Goal: Transaction & Acquisition: Book appointment/travel/reservation

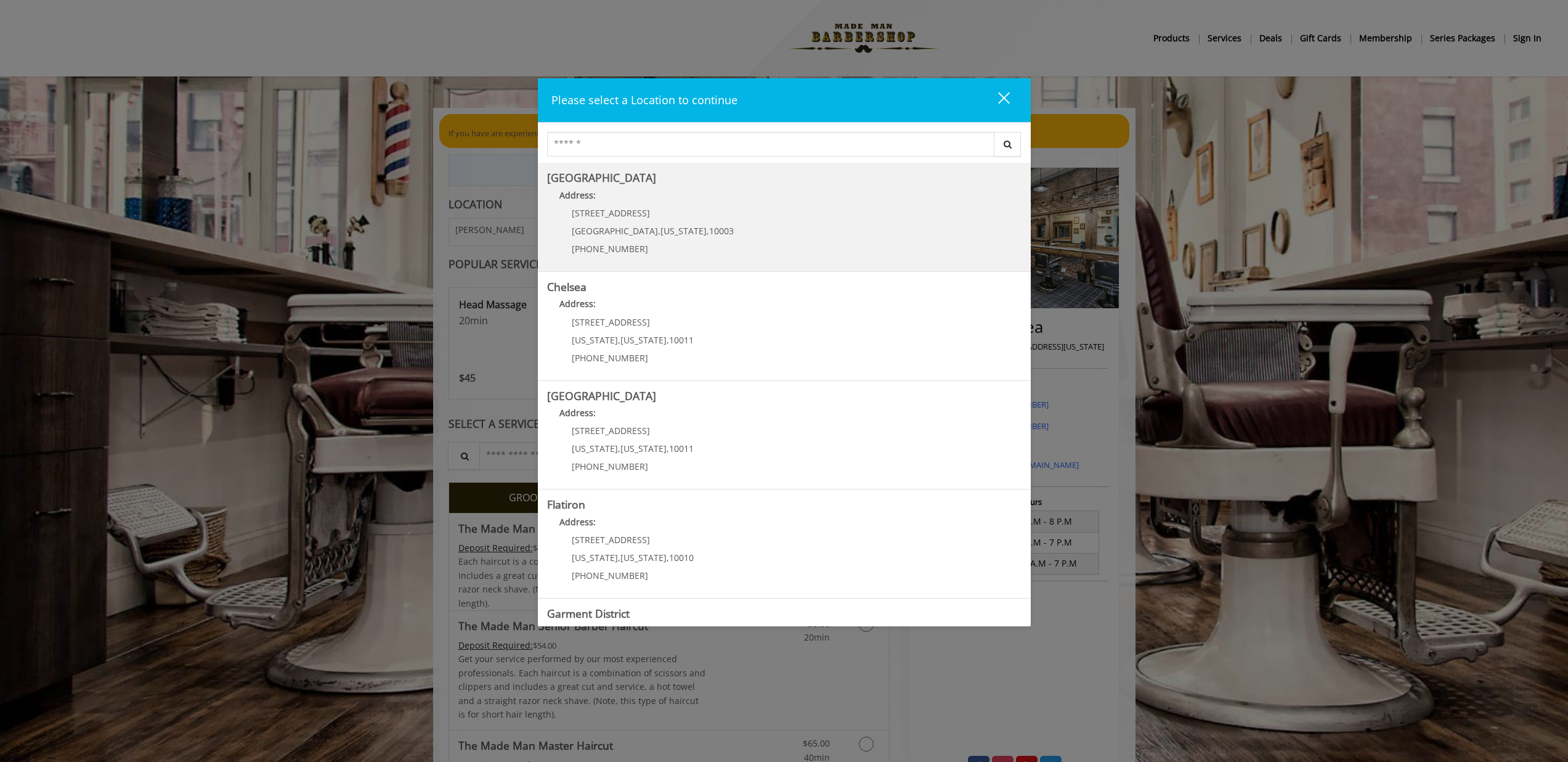
click at [733, 250] on Village "[GEOGRAPHIC_DATA] Address: [STREET_ADDRESS][US_STATE] (212) 598-1840" at bounding box center [784, 217] width 475 height 90
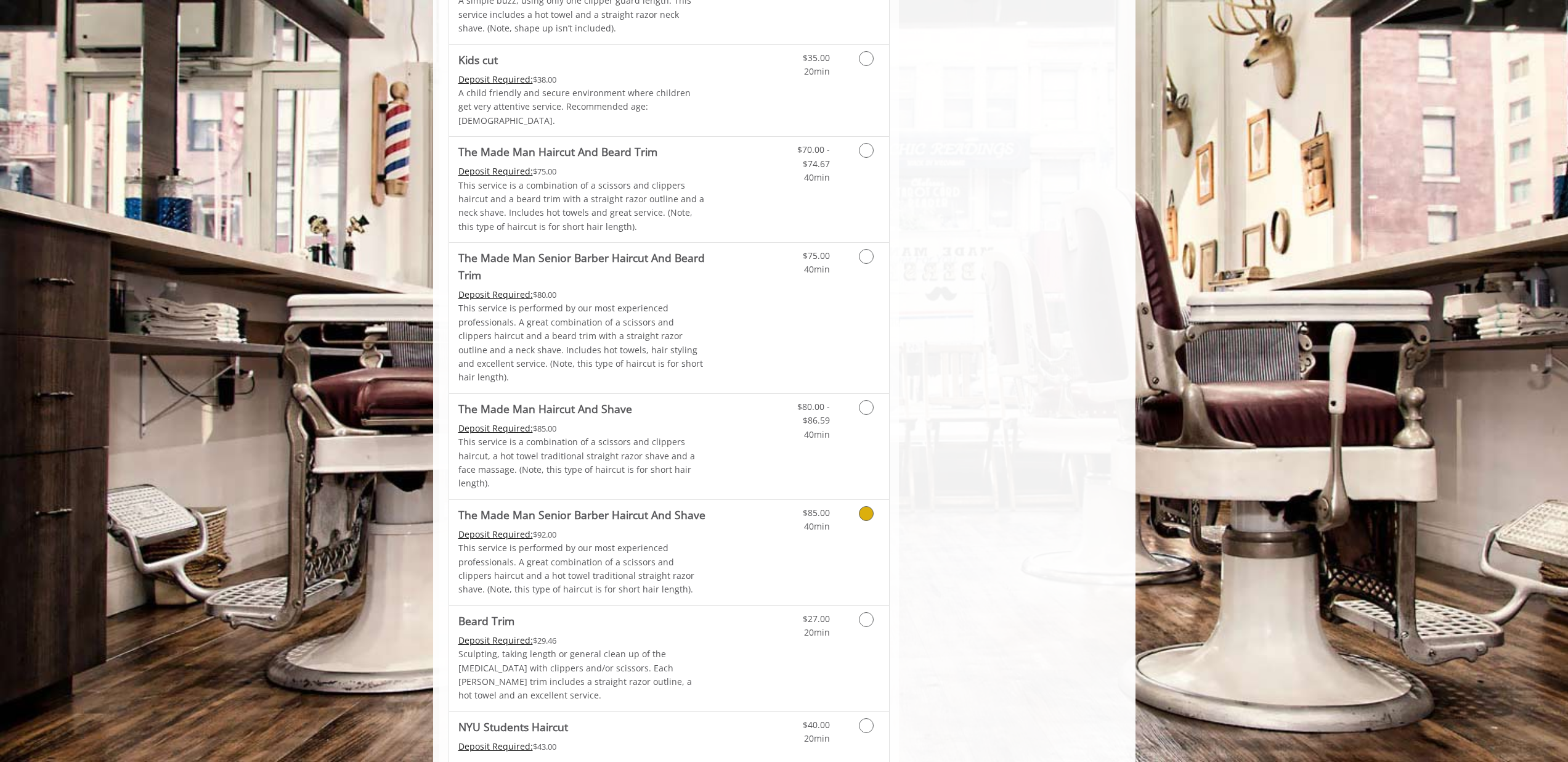
scroll to position [924, 0]
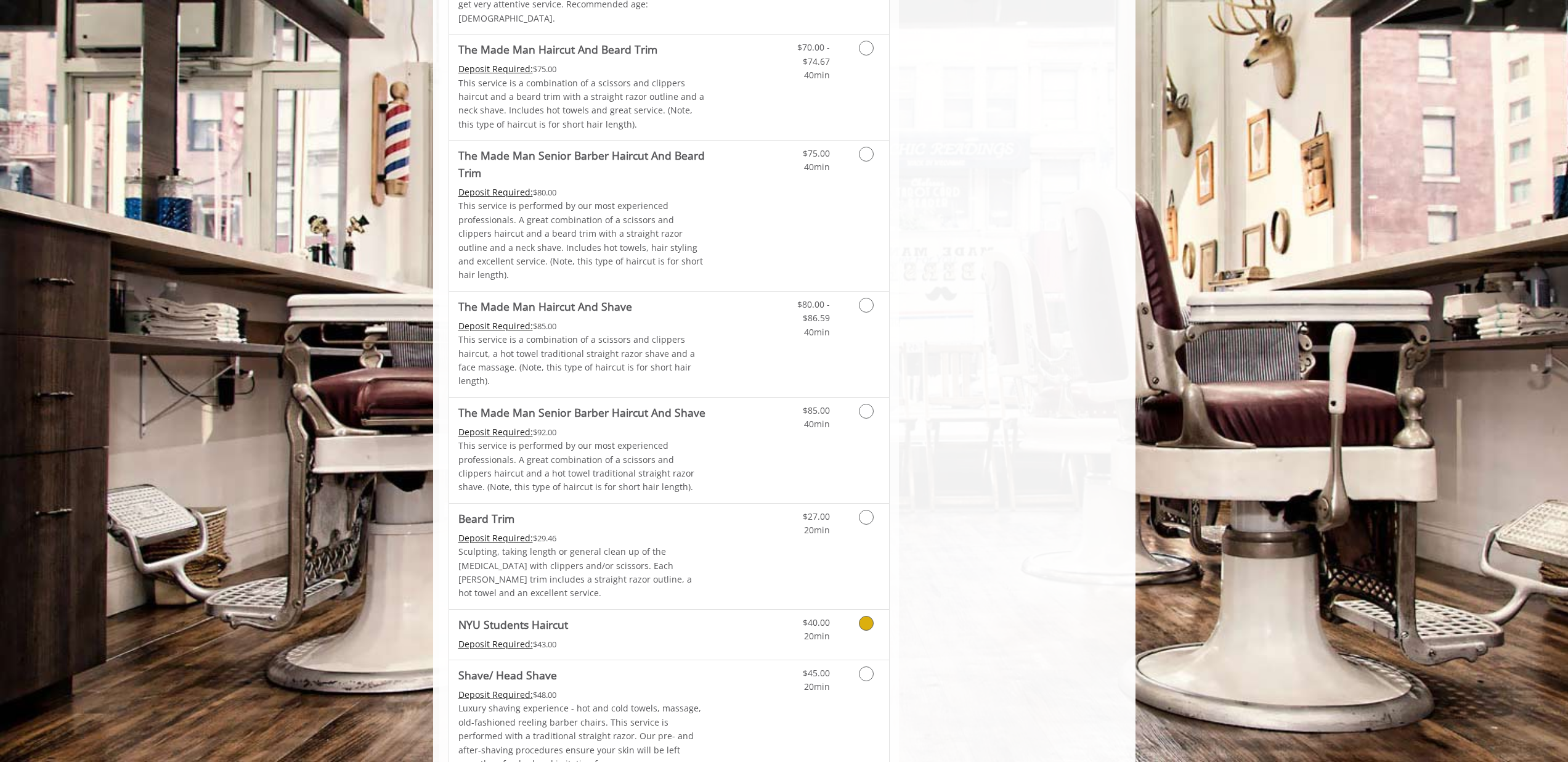
click at [743, 609] on link "Discounted Price" at bounding box center [742, 634] width 73 height 50
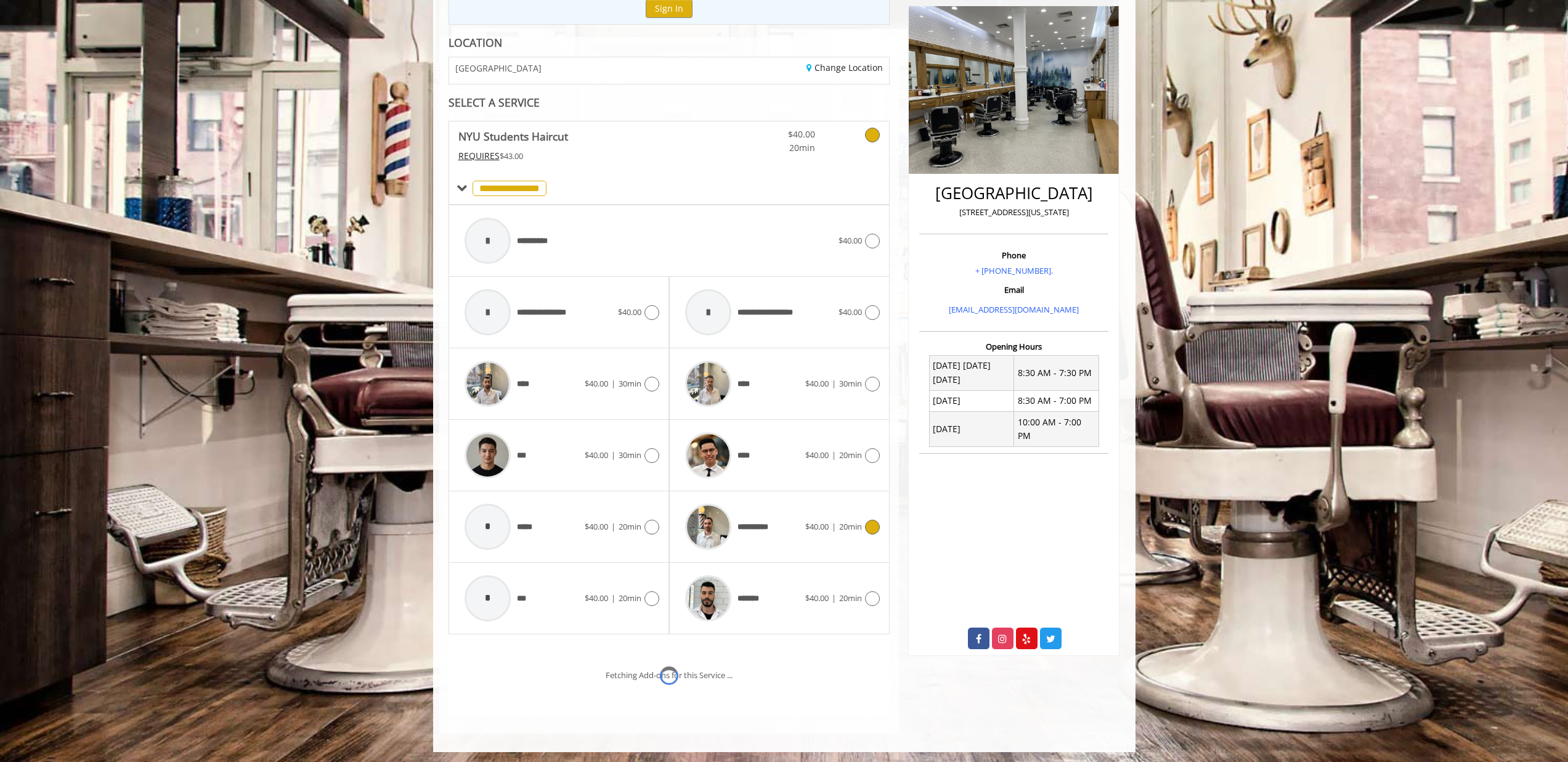
scroll to position [211, 0]
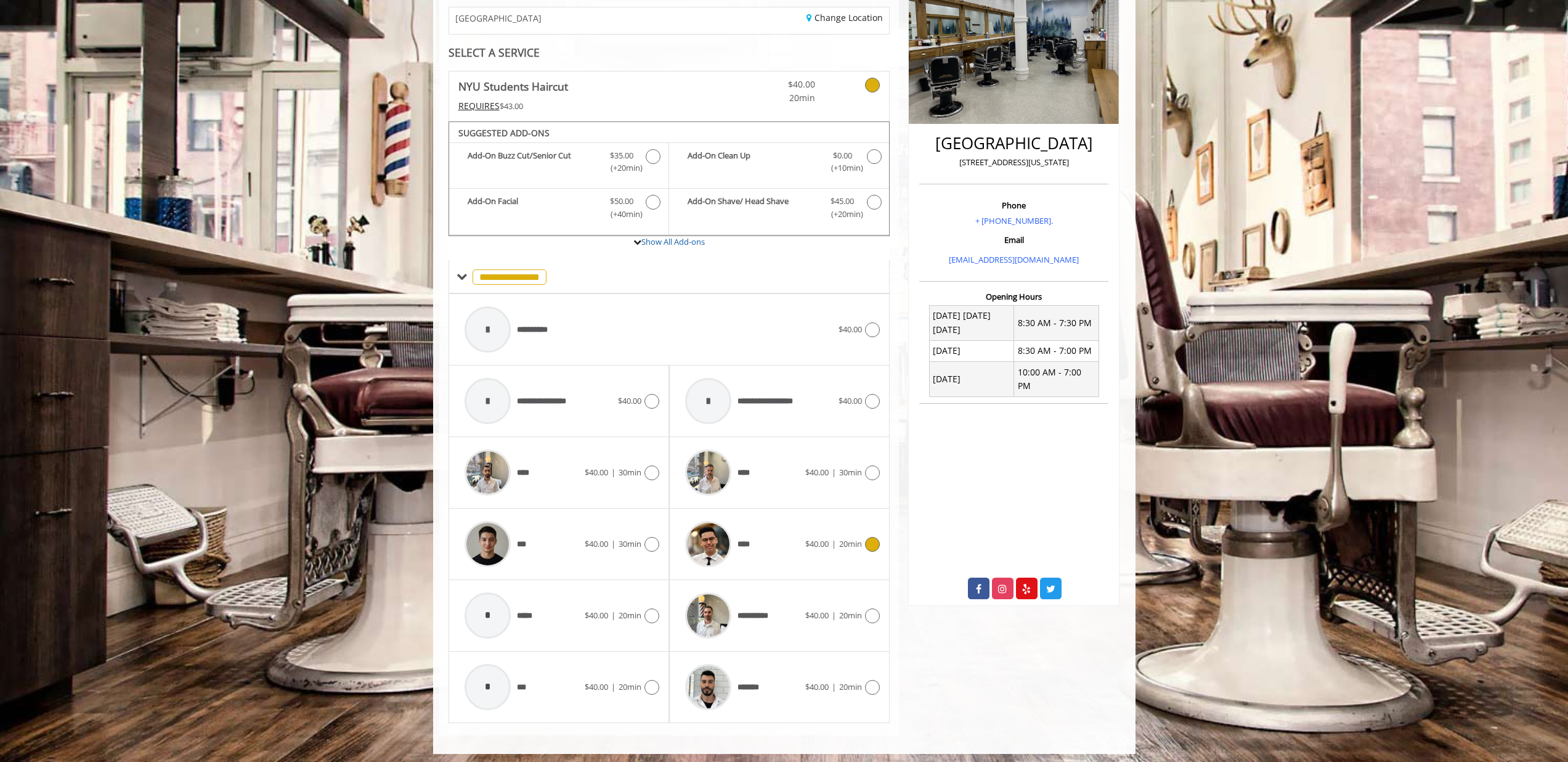
click at [737, 531] on span "****" at bounding box center [718, 544] width 79 height 59
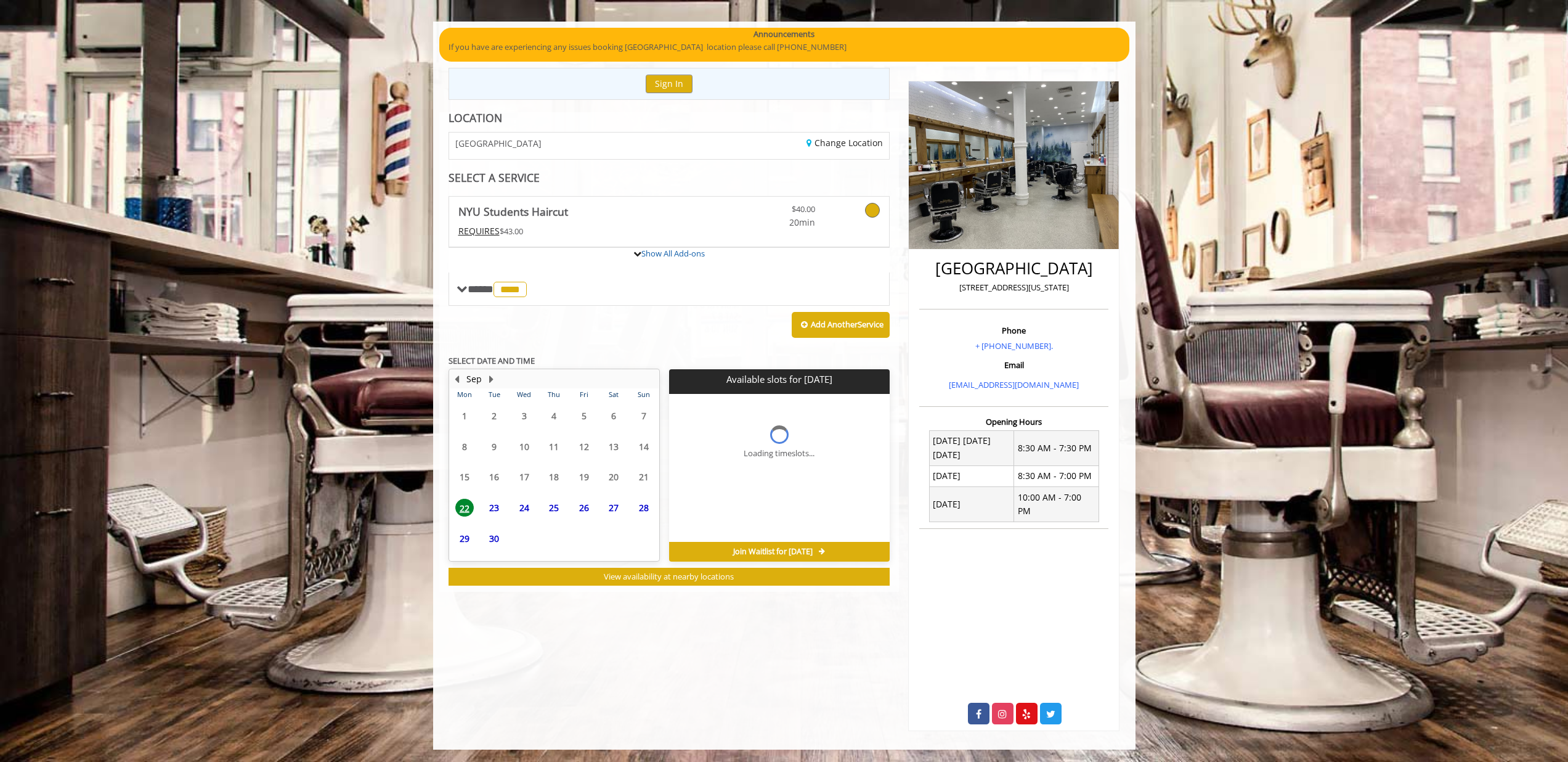
scroll to position [68, 0]
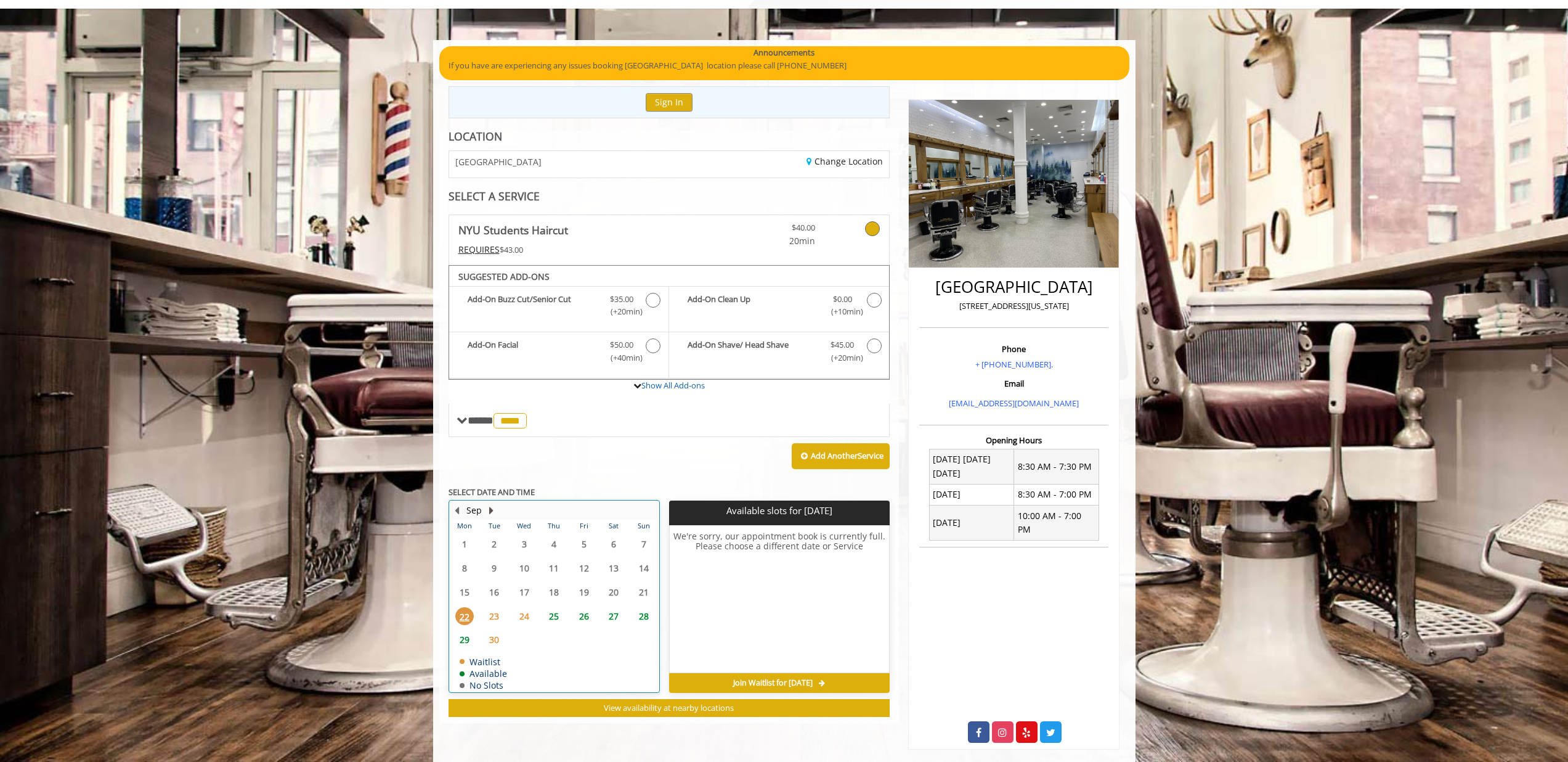
click at [489, 507] on button "Next Month" at bounding box center [492, 511] width 10 height 14
click at [561, 540] on span "2" at bounding box center [554, 544] width 19 height 18
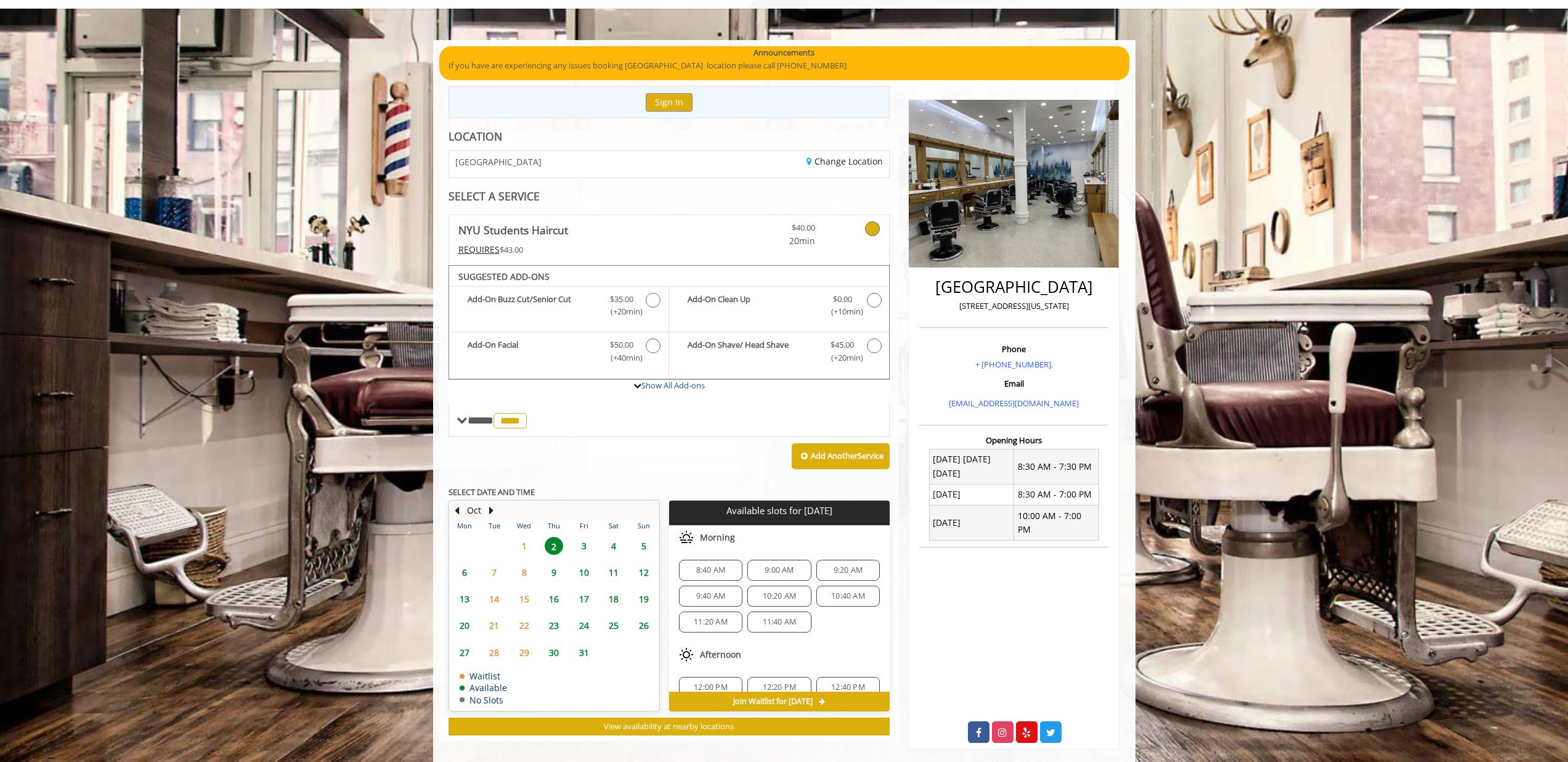
scroll to position [72, 0]
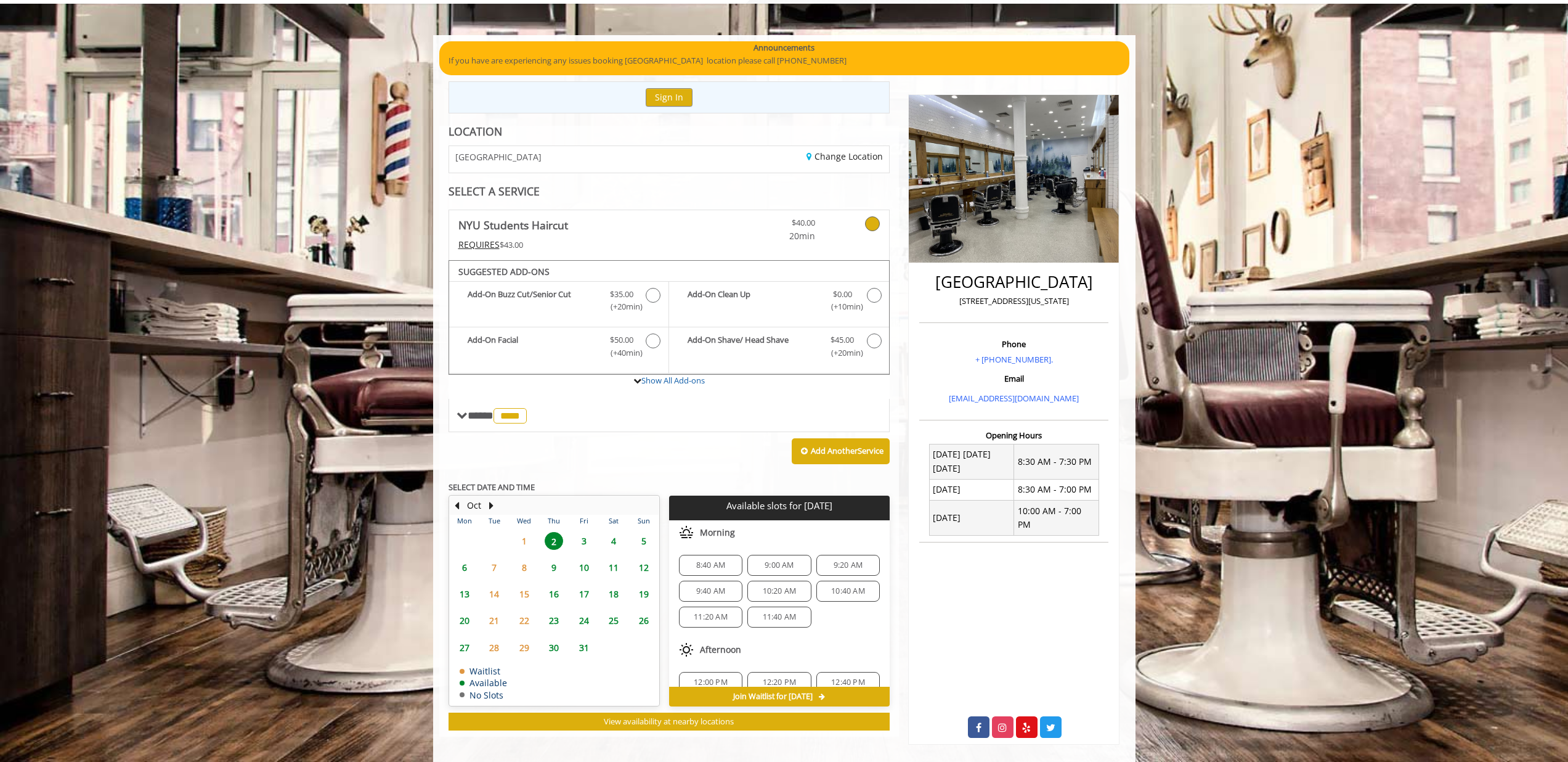
click at [578, 540] on span "3" at bounding box center [584, 541] width 19 height 18
click at [553, 536] on span "2" at bounding box center [554, 541] width 19 height 18
click at [588, 538] on span "3" at bounding box center [584, 541] width 19 height 18
click at [559, 540] on span "2" at bounding box center [554, 541] width 19 height 18
